Goal: Transaction & Acquisition: Purchase product/service

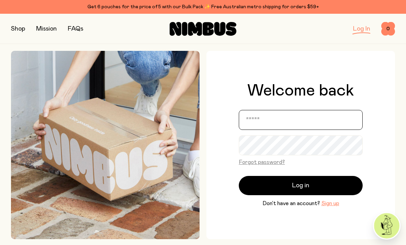
click at [265, 129] on input "email" at bounding box center [301, 120] width 124 height 20
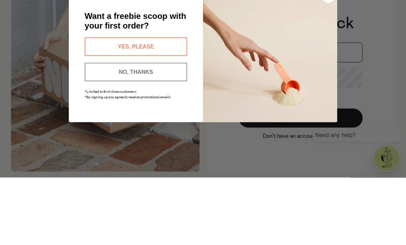
type input "**********"
click at [301, 176] on button "Log in" at bounding box center [301, 185] width 124 height 19
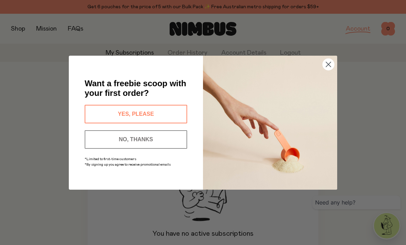
click at [329, 62] on circle "Close dialog" at bounding box center [328, 63] width 11 height 11
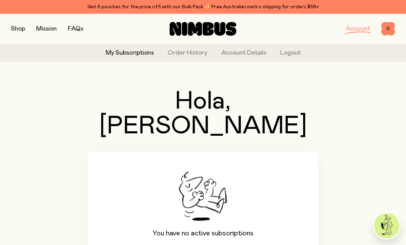
scroll to position [18, 0]
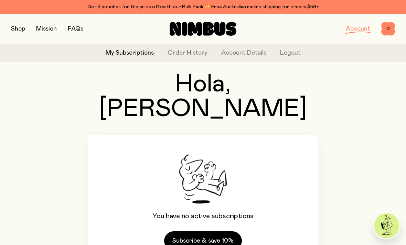
click at [209, 231] on link "Subscribe & save 10%" at bounding box center [203, 240] width 78 height 19
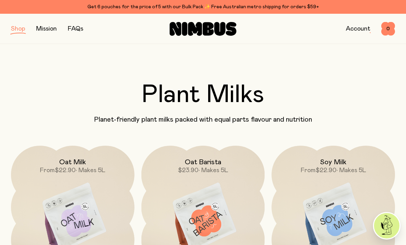
click at [73, 223] on img at bounding box center [72, 218] width 123 height 145
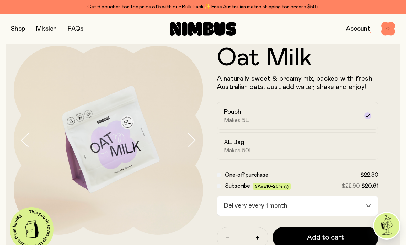
scroll to position [45, 0]
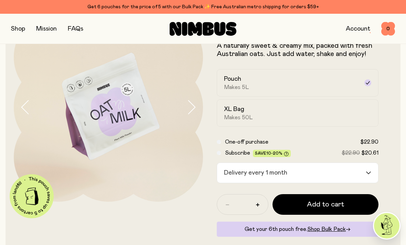
click at [329, 206] on span "Add to cart" at bounding box center [325, 205] width 37 height 10
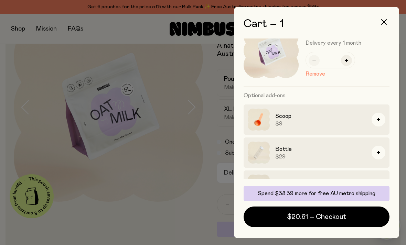
scroll to position [23, 0]
click at [377, 187] on button "button" at bounding box center [378, 186] width 14 height 14
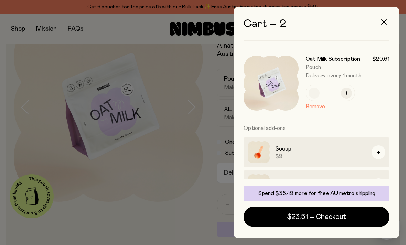
scroll to position [69, 0]
click at [324, 222] on span "$23.51 – Checkout" at bounding box center [316, 217] width 59 height 10
click at [385, 25] on button "button" at bounding box center [383, 22] width 17 height 17
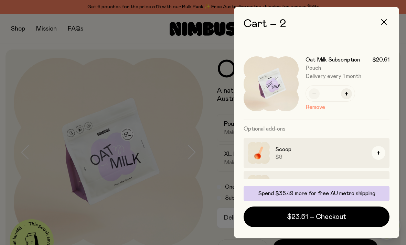
scroll to position [45, 0]
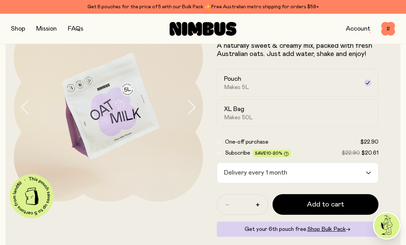
click at [388, 28] on span "2" at bounding box center [388, 29] width 14 height 14
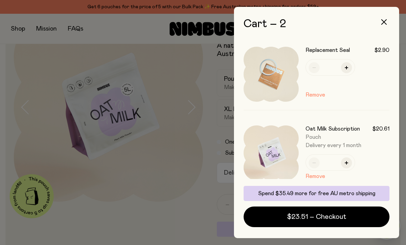
click at [318, 96] on button "Remove" at bounding box center [315, 95] width 20 height 8
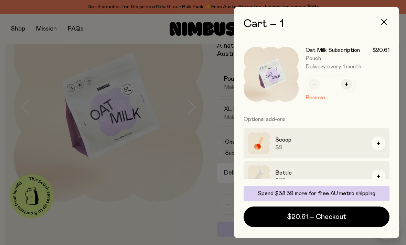
click at [313, 99] on button "Remove" at bounding box center [315, 98] width 20 height 8
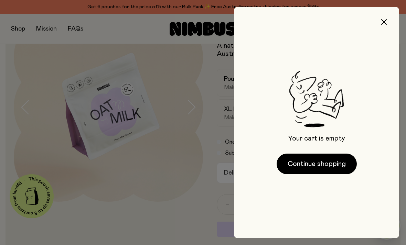
click at [323, 163] on button "Continue shopping" at bounding box center [316, 164] width 80 height 21
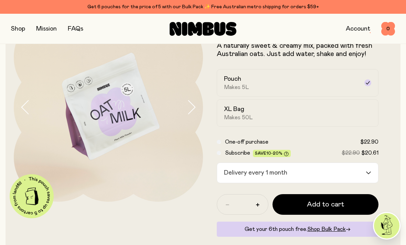
click at [253, 142] on span "One-off purchase" at bounding box center [246, 142] width 43 height 6
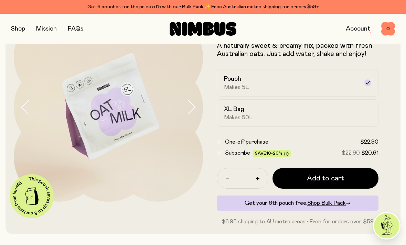
click at [259, 176] on button "button" at bounding box center [257, 178] width 11 height 11
click at [255, 178] on button "button" at bounding box center [257, 178] width 11 height 11
click at [258, 179] on icon "button" at bounding box center [257, 178] width 3 height 3
click at [254, 180] on button "button" at bounding box center [257, 178] width 11 height 11
type input "*"
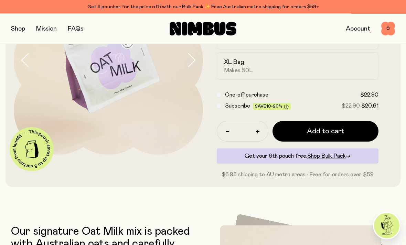
click at [320, 131] on span "Add to cart" at bounding box center [325, 132] width 37 height 10
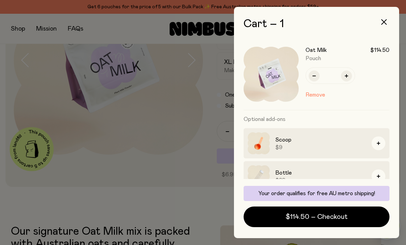
scroll to position [0, 0]
click at [316, 222] on span "$114.50 – Checkout" at bounding box center [316, 217] width 62 height 10
